Goal: Task Accomplishment & Management: Use online tool/utility

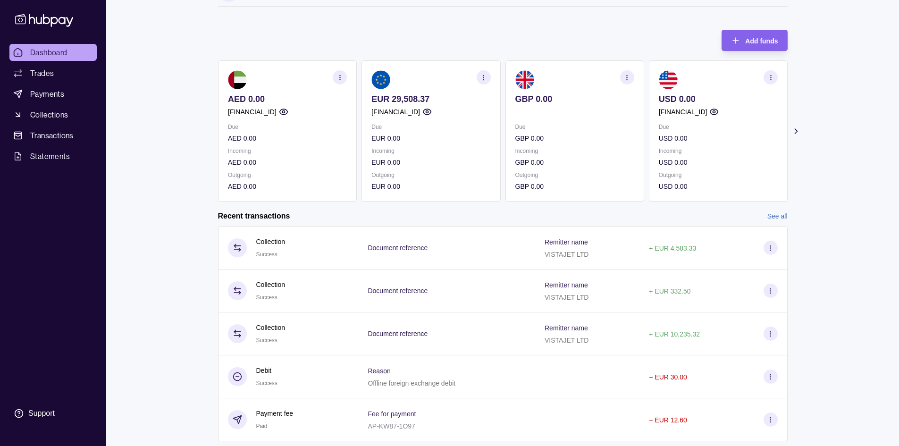
scroll to position [47, 0]
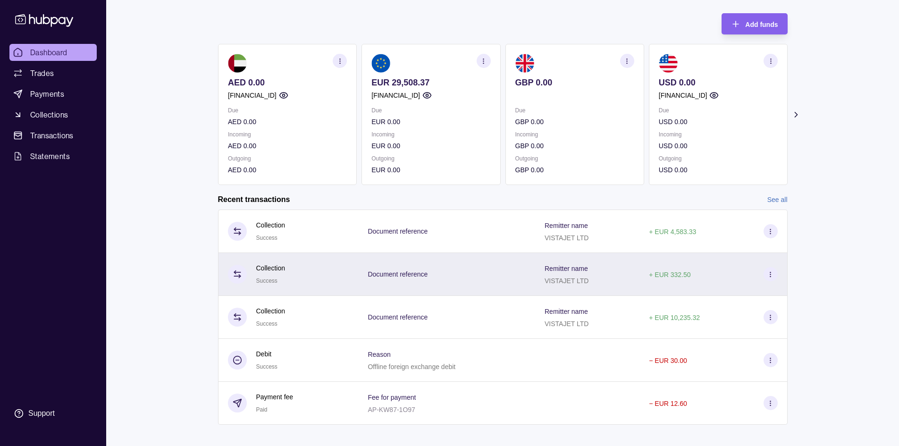
click at [512, 270] on div "Document reference" at bounding box center [447, 274] width 158 height 12
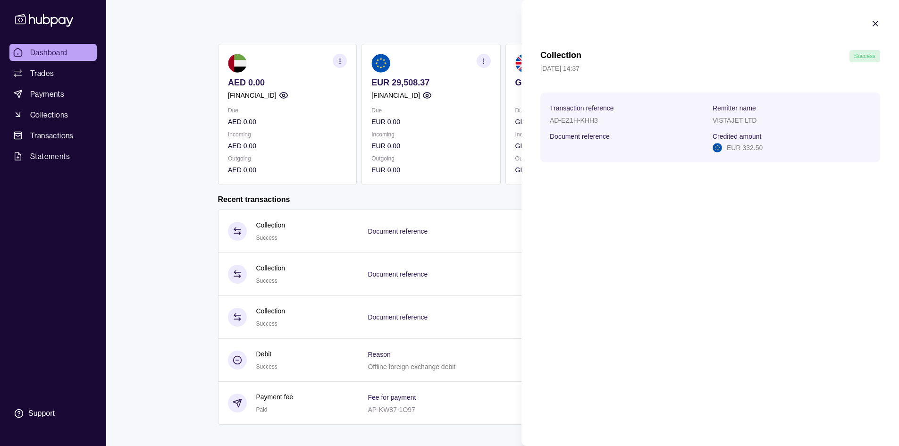
click at [877, 24] on icon "button" at bounding box center [875, 23] width 9 height 9
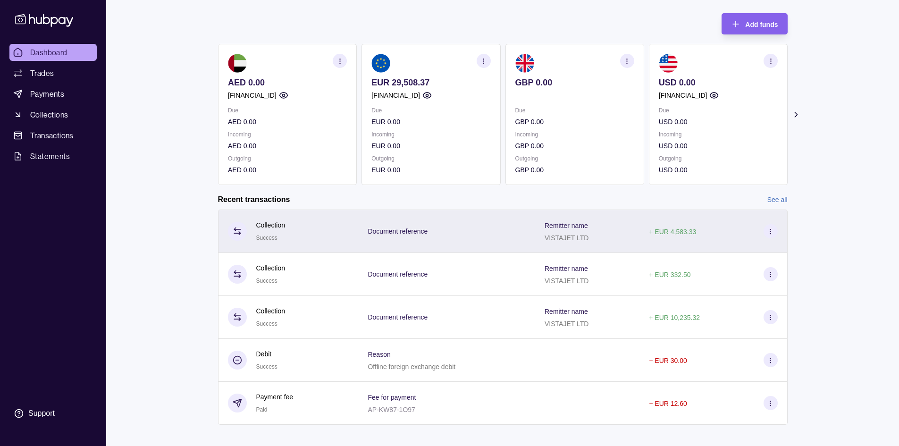
click at [772, 238] on div "+ EUR 4,583.33" at bounding box center [714, 231] width 148 height 43
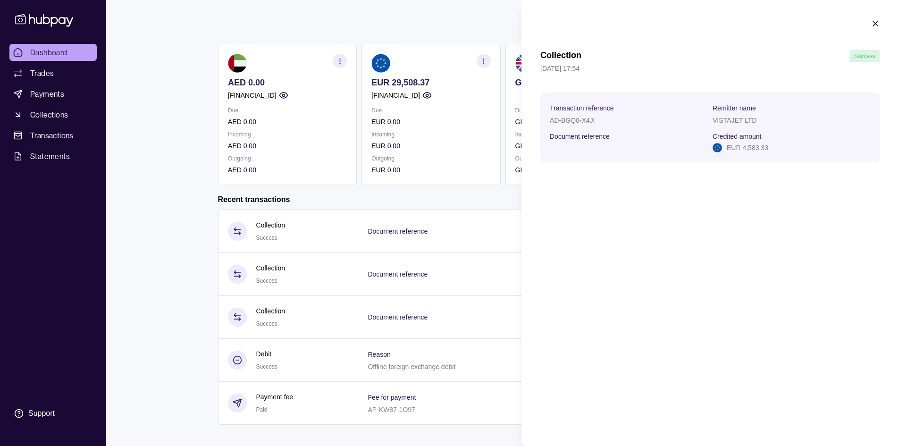
drag, startPoint x: 876, startPoint y: 23, endPoint x: 863, endPoint y: 32, distance: 16.4
click at [877, 23] on icon "button" at bounding box center [875, 23] width 5 height 5
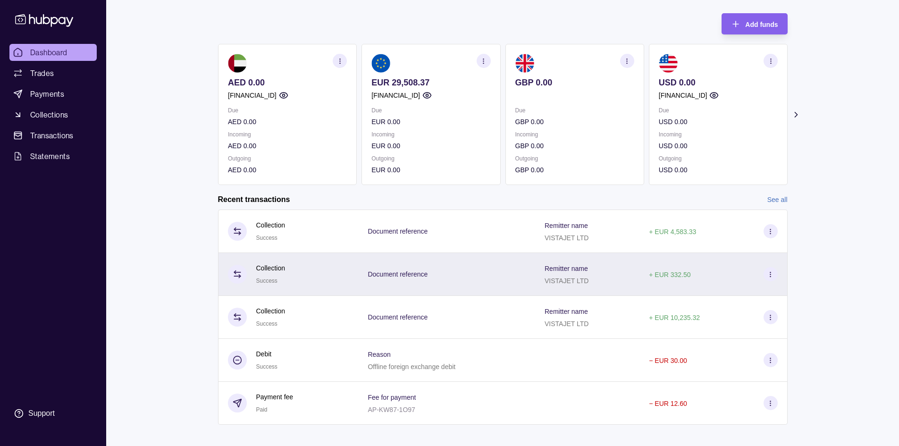
click at [662, 271] on p "+ EUR 332.50" at bounding box center [670, 275] width 42 height 8
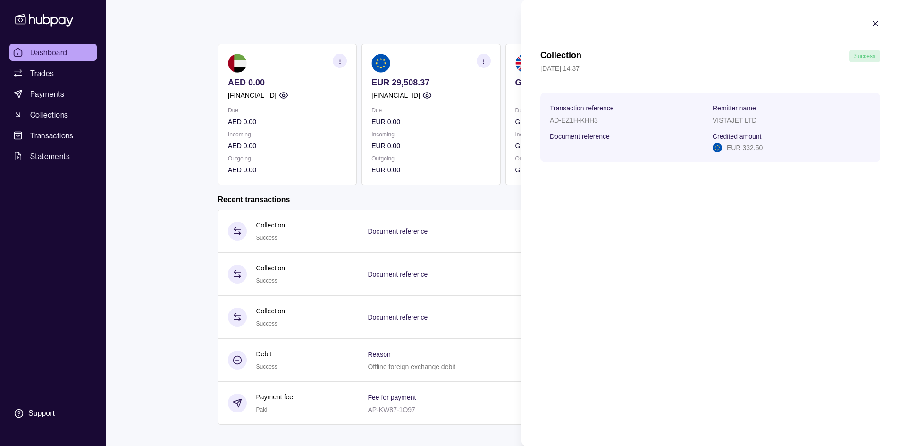
click at [751, 144] on p "EUR 332.50" at bounding box center [745, 148] width 36 height 10
copy p "332.50"
click at [492, 204] on html "Dashboard Trades Payments Collections Transactions Statements Support I Hello, …" at bounding box center [449, 204] width 899 height 502
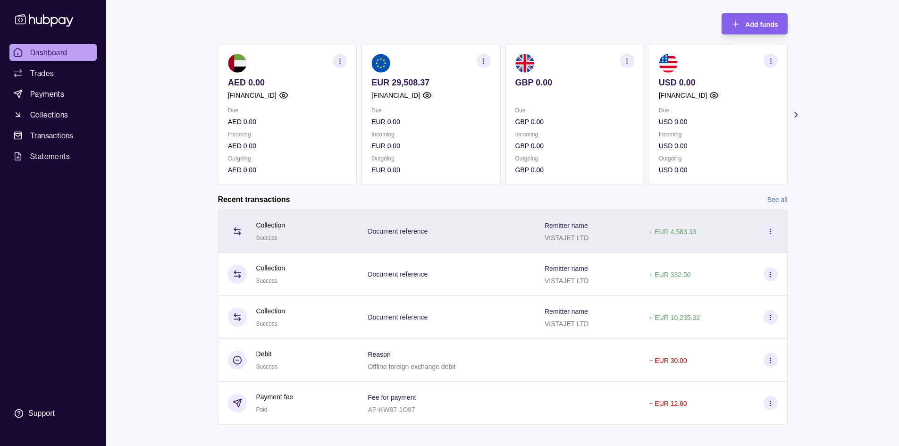
click at [768, 227] on section at bounding box center [771, 231] width 14 height 14
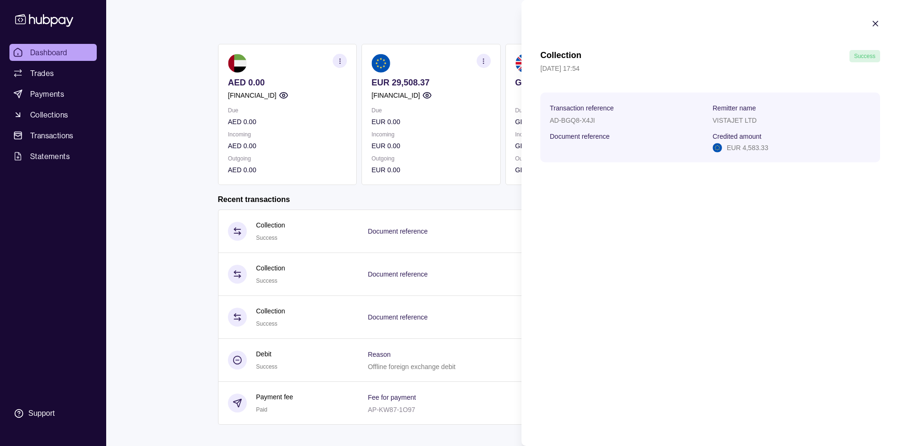
click at [757, 150] on p "EUR 4,583.33" at bounding box center [748, 148] width 42 height 10
copy p "4,583.33"
